Goal: Information Seeking & Learning: Learn about a topic

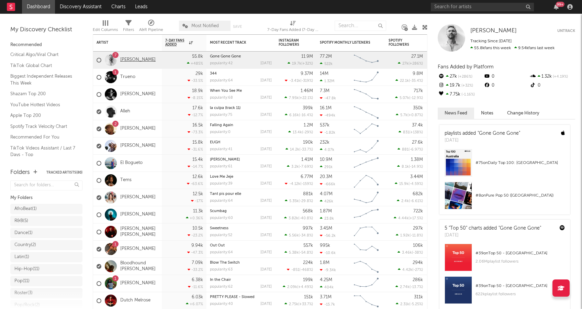
click at [132, 60] on link "[PERSON_NAME]" at bounding box center [137, 60] width 35 height 6
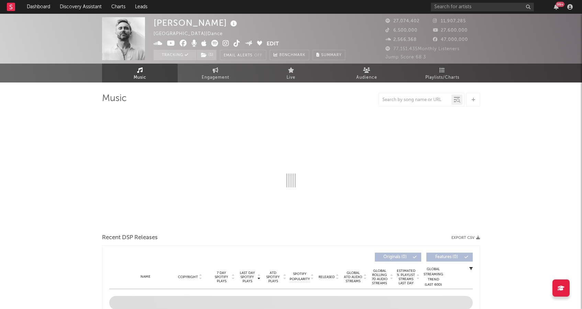
select select "6m"
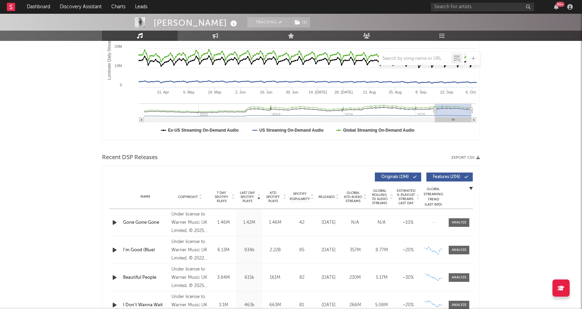
scroll to position [135, 0]
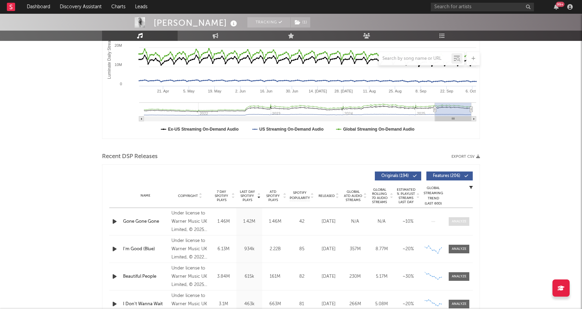
click at [458, 225] on span at bounding box center [459, 221] width 21 height 9
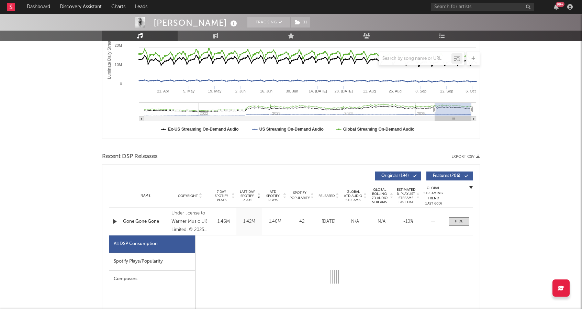
select select "1w"
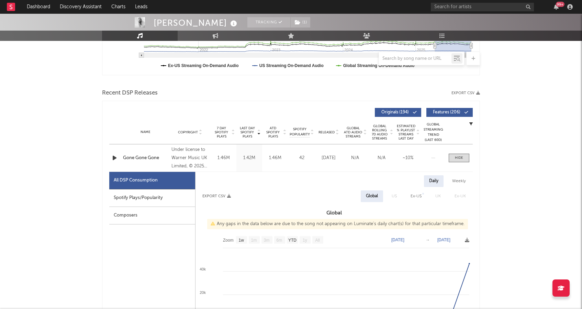
scroll to position [203, 0]
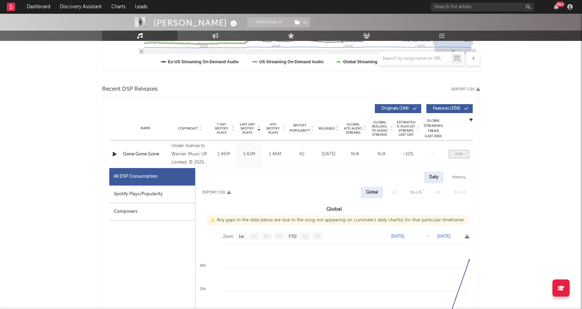
click at [469, 155] on span at bounding box center [459, 154] width 21 height 9
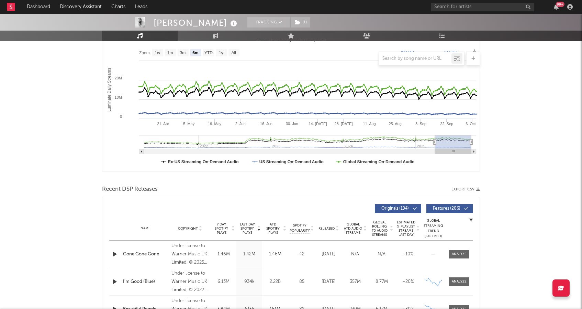
scroll to position [104, 0]
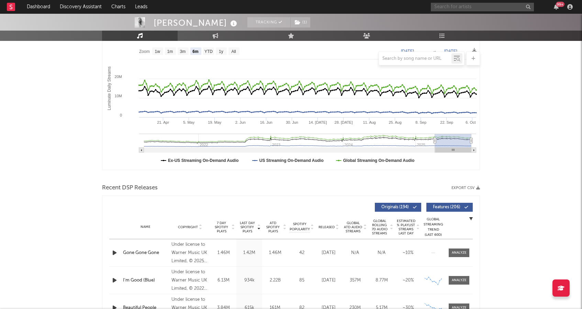
click at [451, 10] on input "text" at bounding box center [482, 7] width 103 height 9
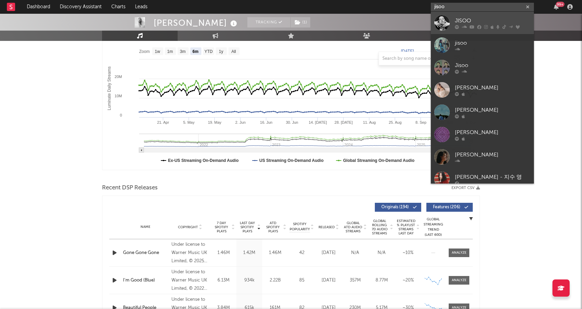
type input "jisoo"
click at [500, 18] on div "JISOO" at bounding box center [493, 21] width 76 height 8
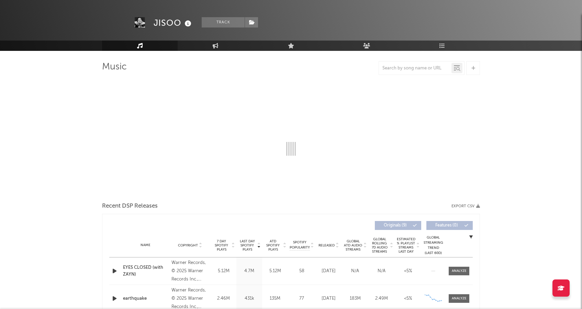
select select "6m"
